Goal: Find specific page/section: Find specific page/section

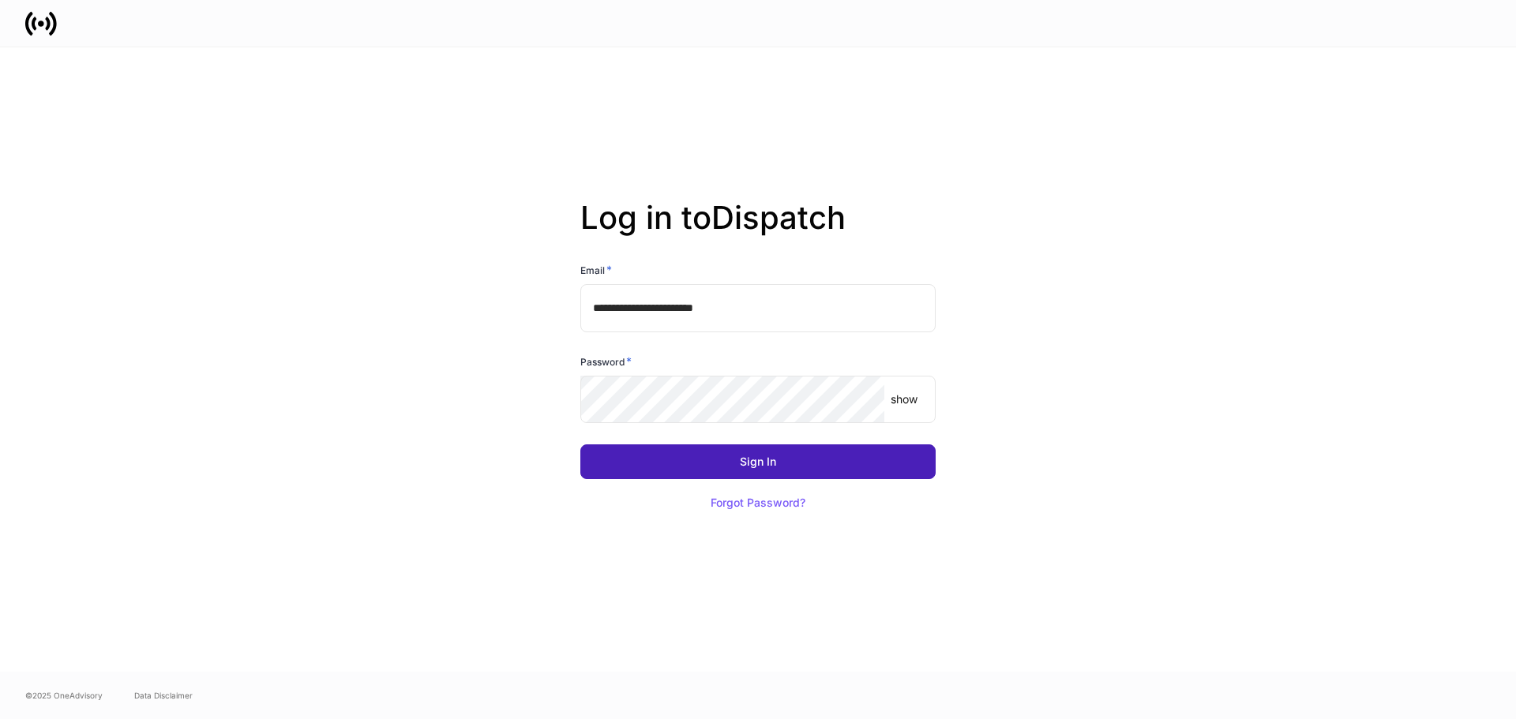
click at [790, 466] on button "Sign In" at bounding box center [757, 462] width 355 height 35
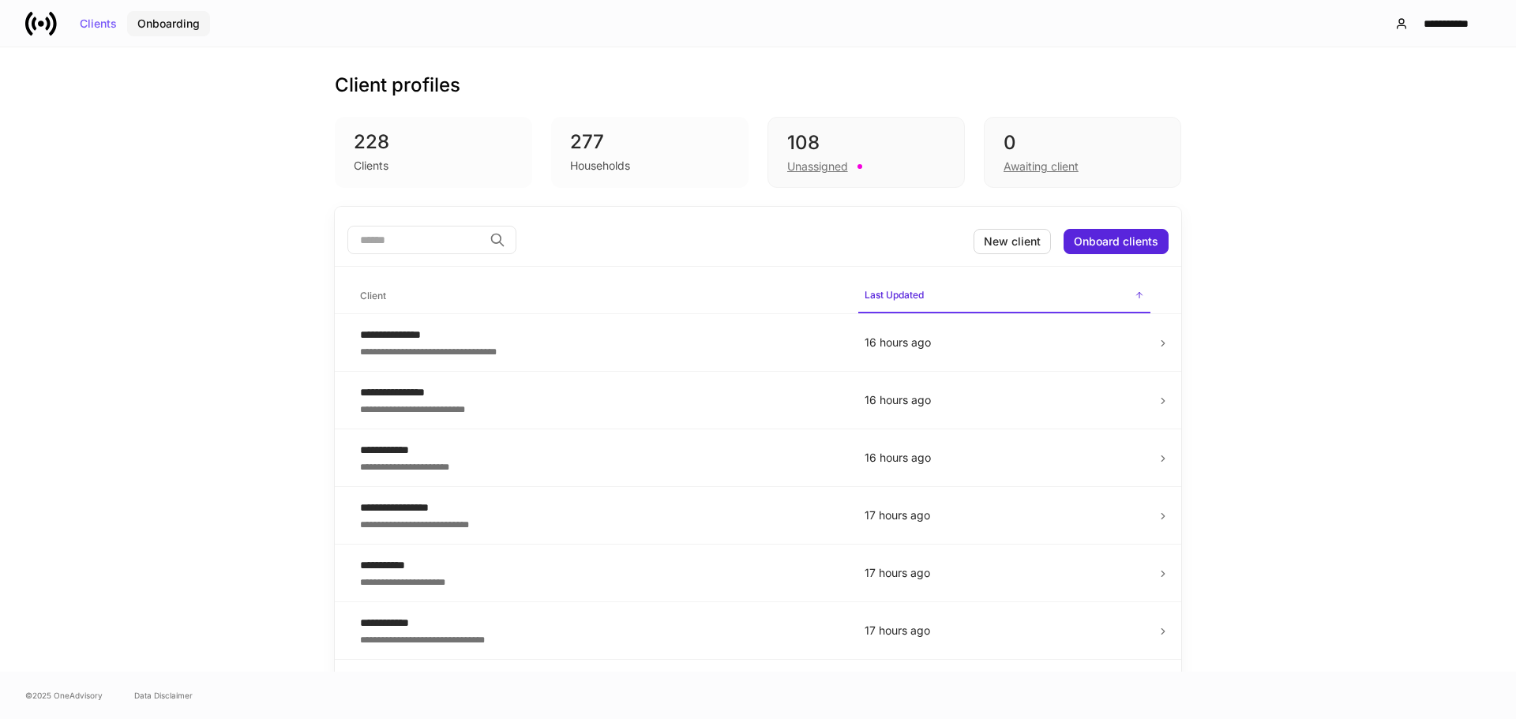
drag, startPoint x: 171, startPoint y: 17, endPoint x: 210, endPoint y: 31, distance: 41.7
click at [171, 18] on div "Onboarding" at bounding box center [168, 23] width 62 height 11
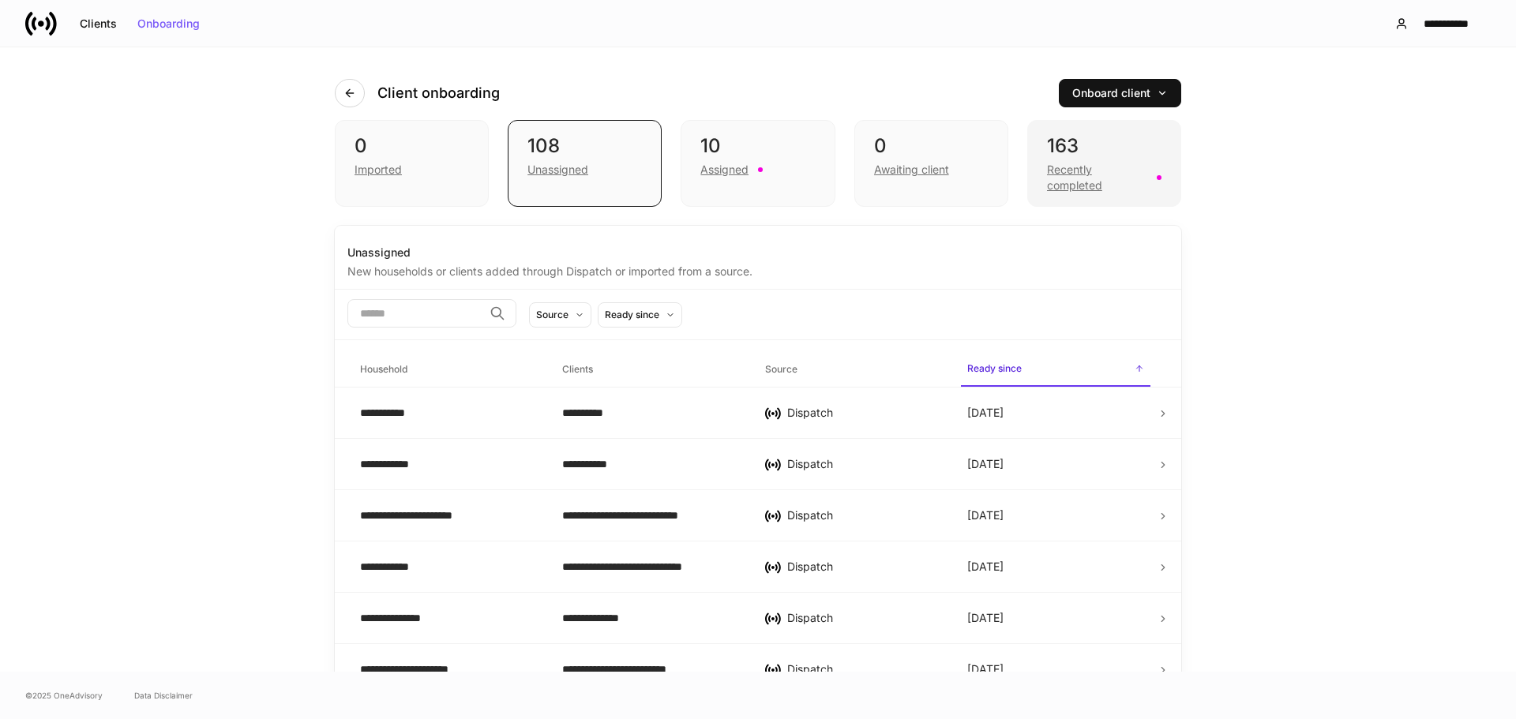
click at [1060, 141] on div "163" at bounding box center [1104, 145] width 114 height 25
